Goal: Find specific page/section: Find specific page/section

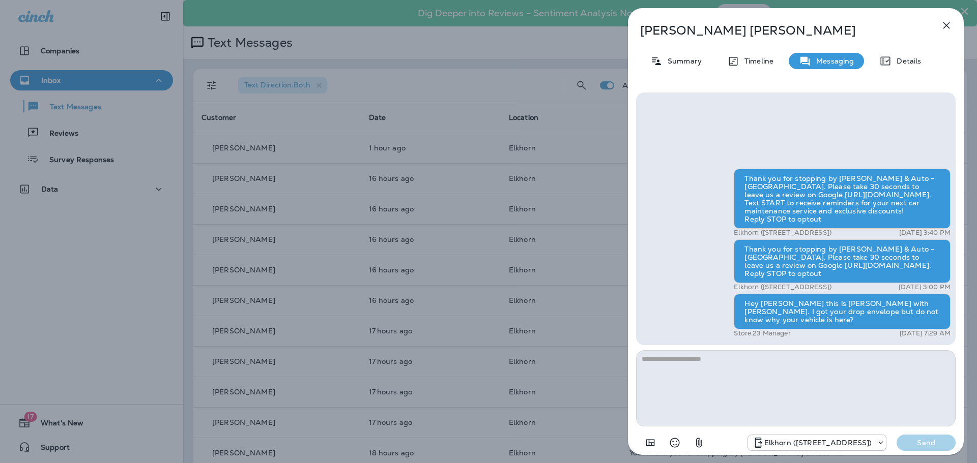
click at [947, 24] on icon "button" at bounding box center [946, 25] width 12 height 12
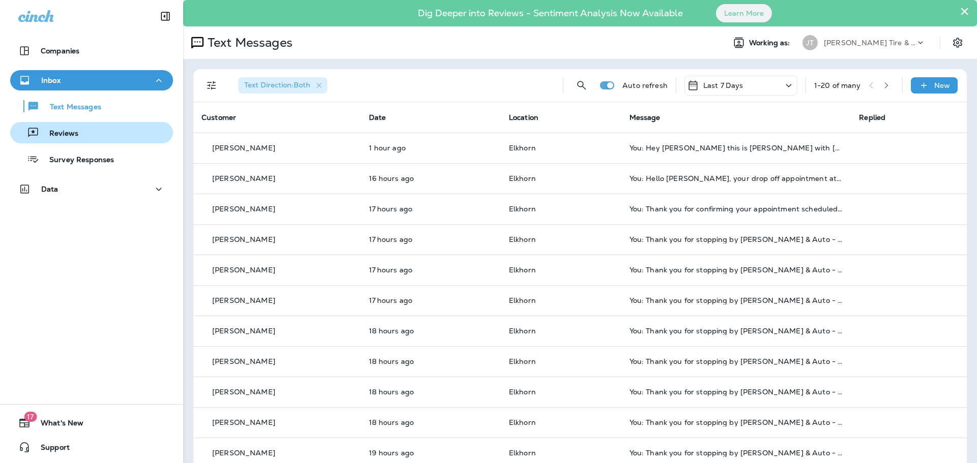
click at [80, 132] on div "Reviews" at bounding box center [91, 132] width 155 height 15
